Goal: Information Seeking & Learning: Learn about a topic

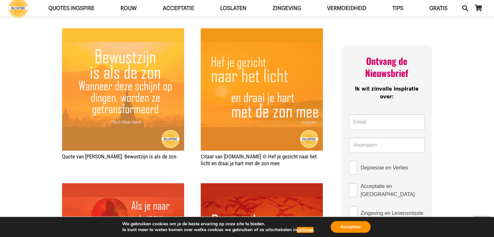
scroll to position [273, 0]
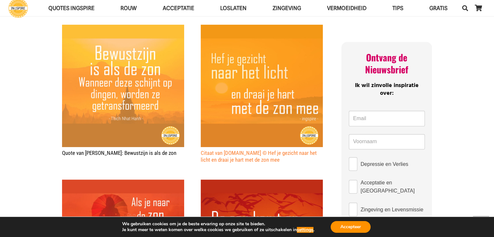
click at [249, 156] on link "Citaat van [DOMAIN_NAME] © Hef je gezicht naar het licht en draai je hart met d…" at bounding box center [259, 156] width 116 height 13
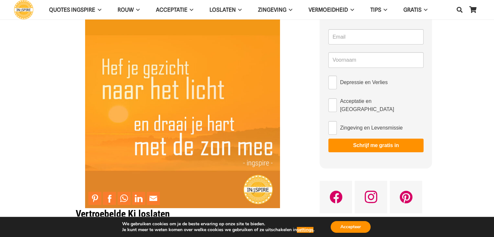
scroll to position [56, 0]
